Goal: Task Accomplishment & Management: Use online tool/utility

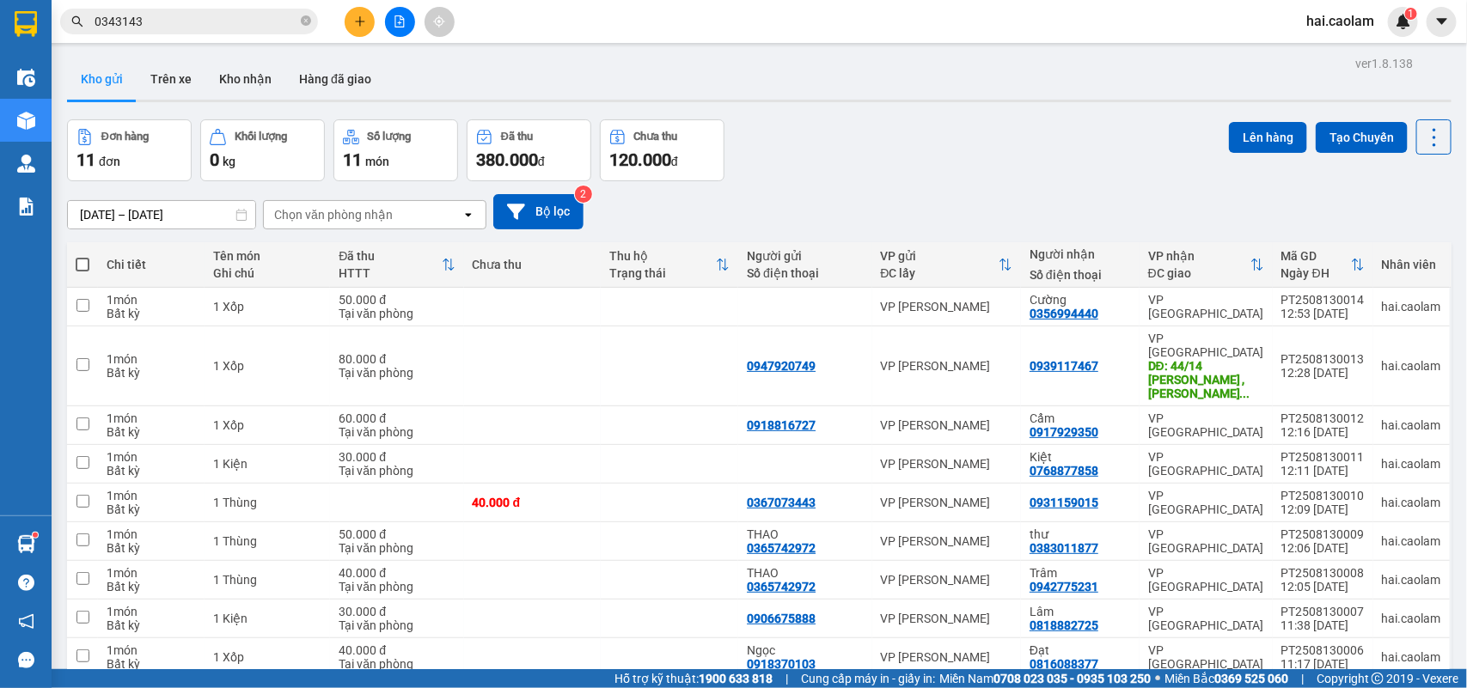
click at [84, 267] on span at bounding box center [83, 265] width 14 height 14
click at [83, 256] on input "checkbox" at bounding box center [83, 256] width 0 height 0
checkbox input "true"
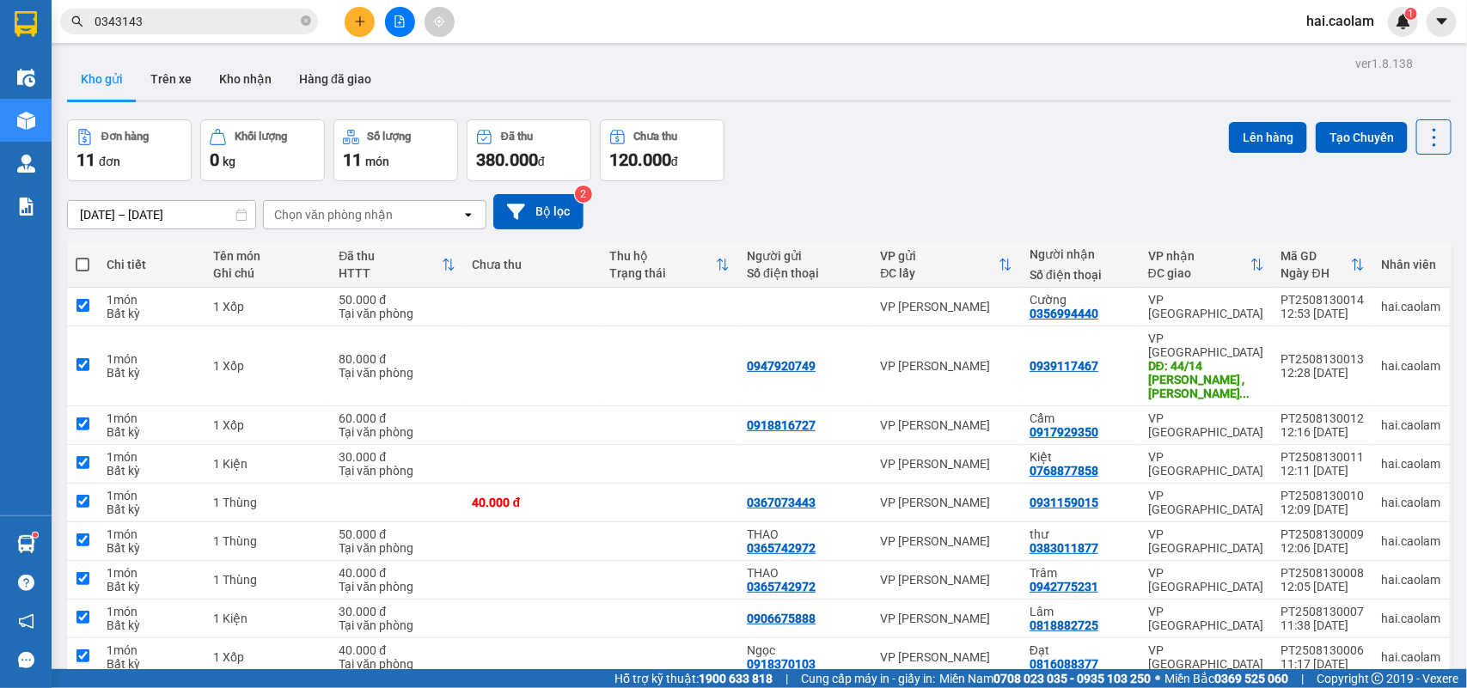
checkbox input "true"
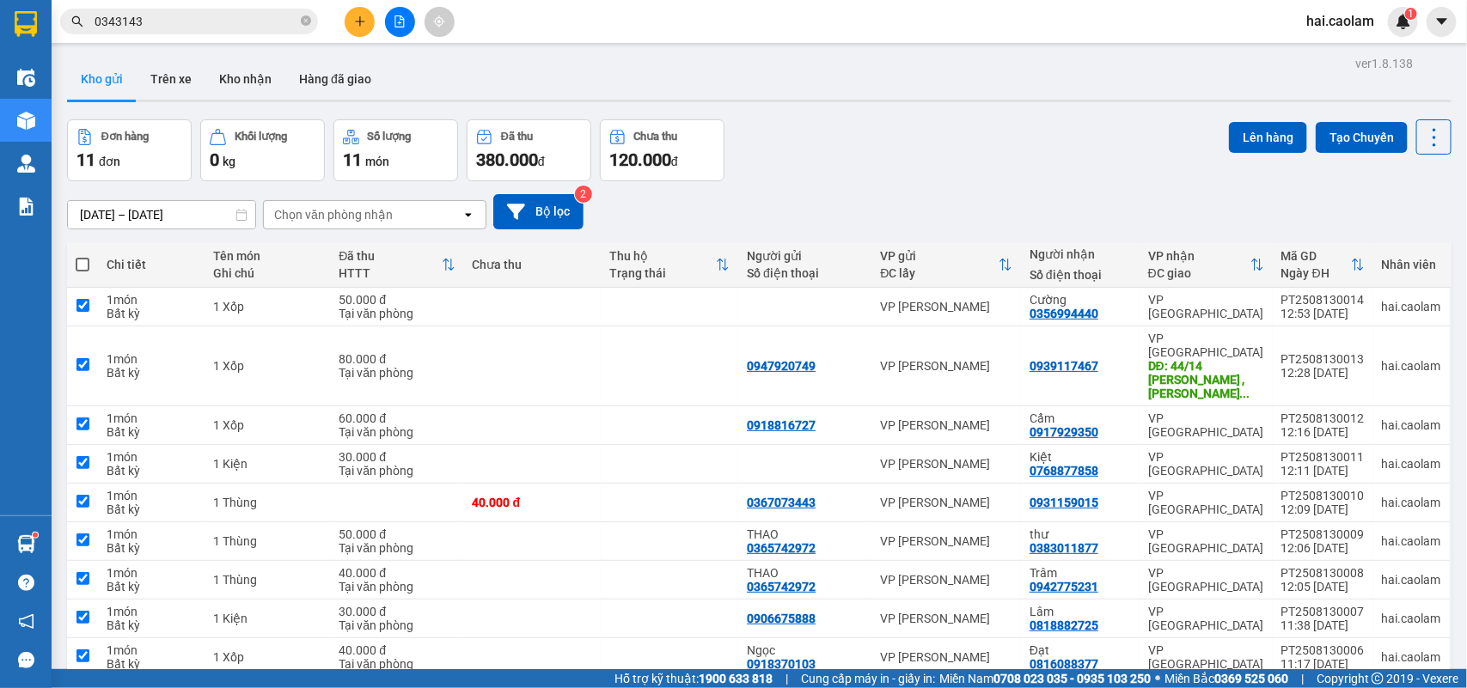
checkbox input "true"
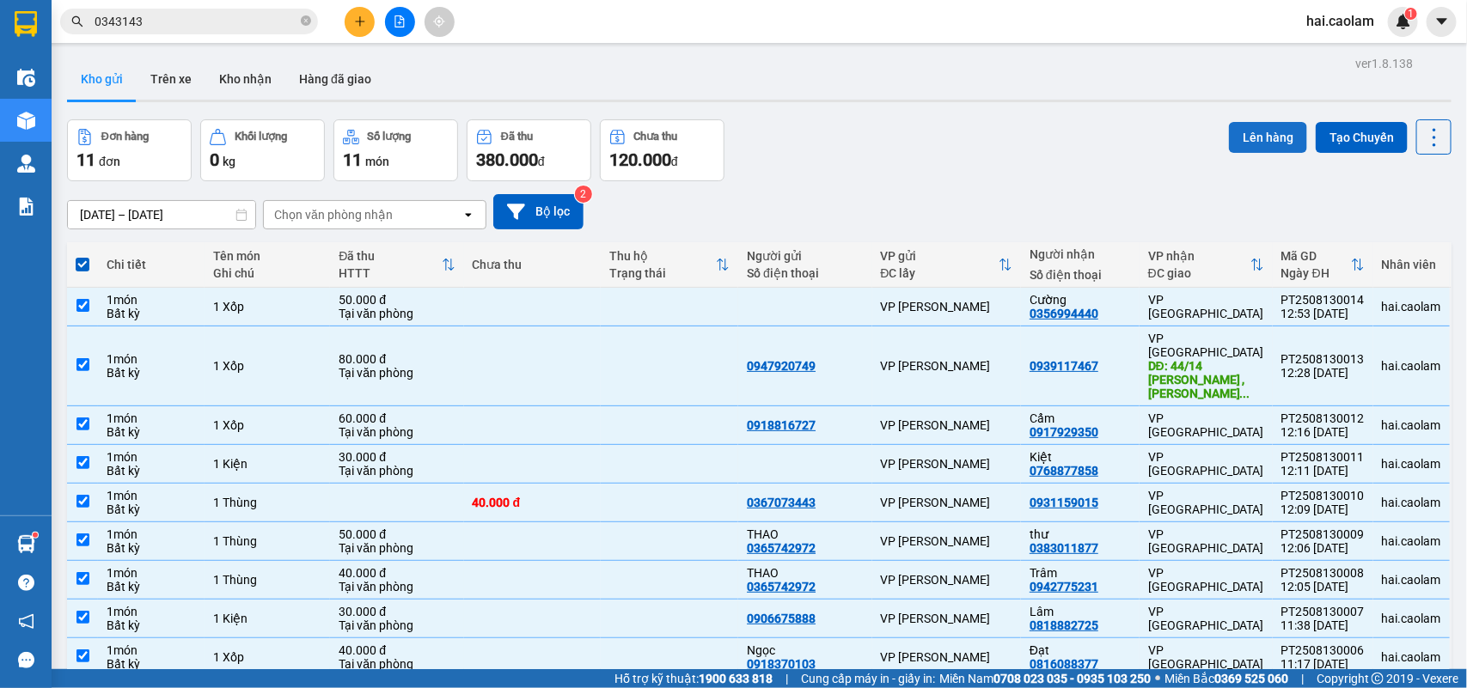
click at [1263, 144] on button "Lên hàng" at bounding box center [1268, 137] width 78 height 31
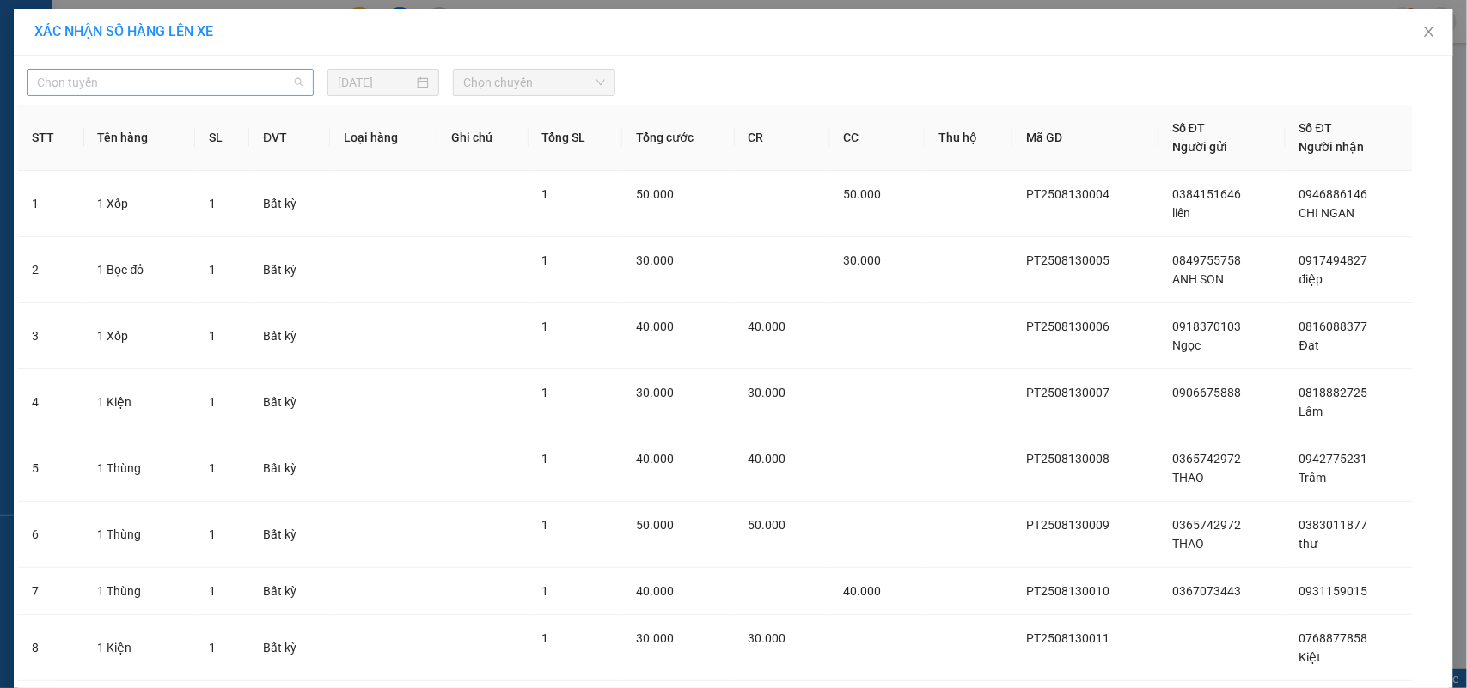
click at [239, 86] on span "Chọn tuyến" at bounding box center [170, 83] width 266 height 26
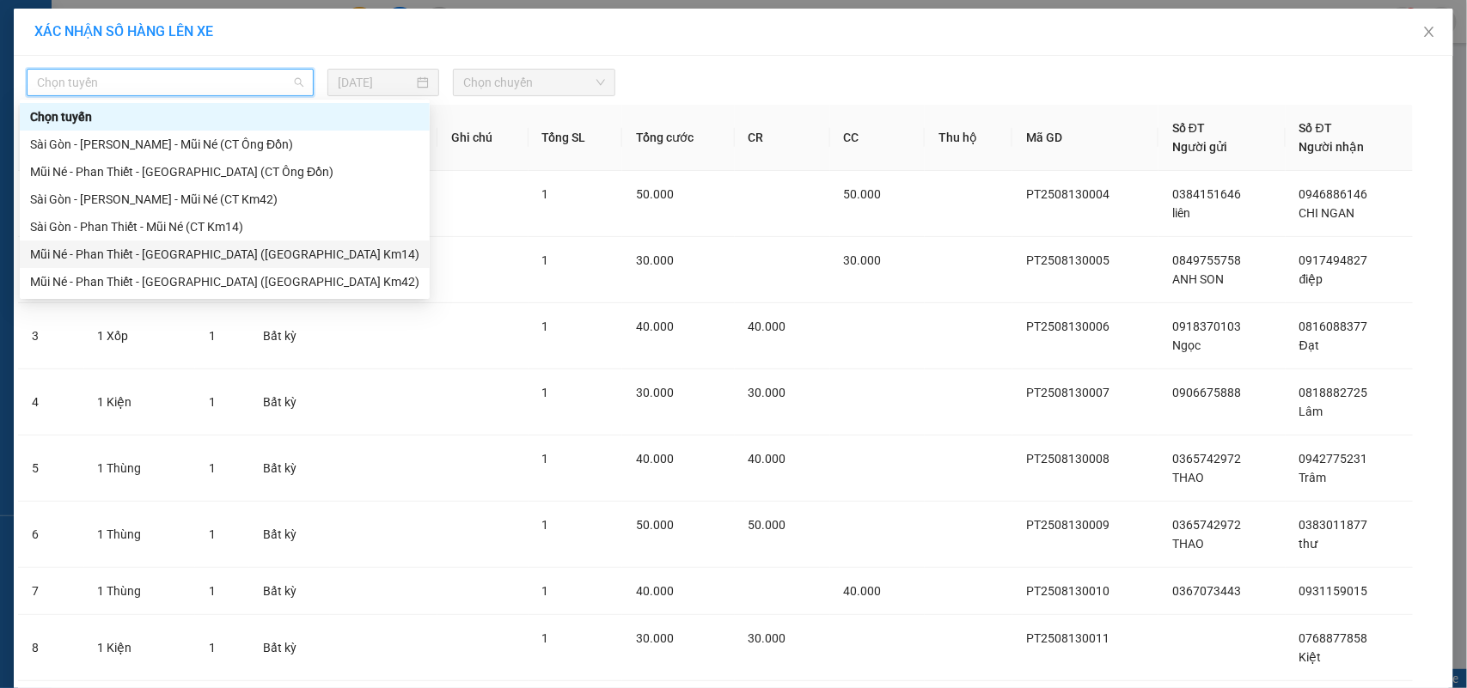
click at [130, 248] on div "Mũi Né - Phan Thiết - [GEOGRAPHIC_DATA] ([GEOGRAPHIC_DATA] Km14)" at bounding box center [224, 254] width 389 height 19
